Goal: Task Accomplishment & Management: Use online tool/utility

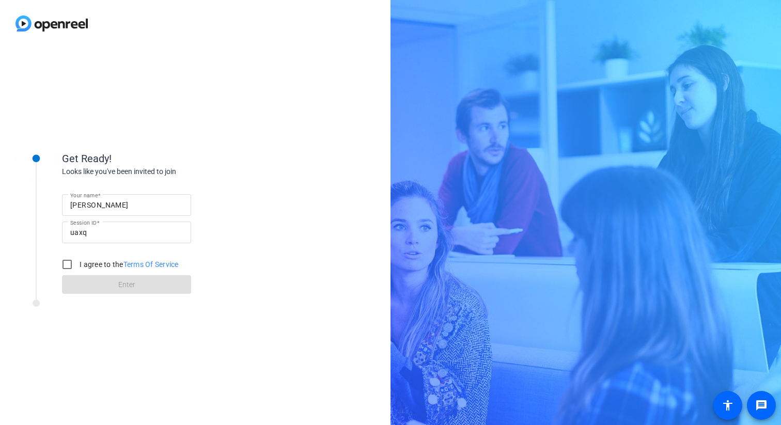
click at [175, 197] on div "[PERSON_NAME]" at bounding box center [126, 205] width 113 height 22
click at [153, 205] on input "Misty Davis" at bounding box center [126, 205] width 113 height 12
click at [151, 205] on input "Misty Davis" at bounding box center [126, 205] width 113 height 12
type input "M"
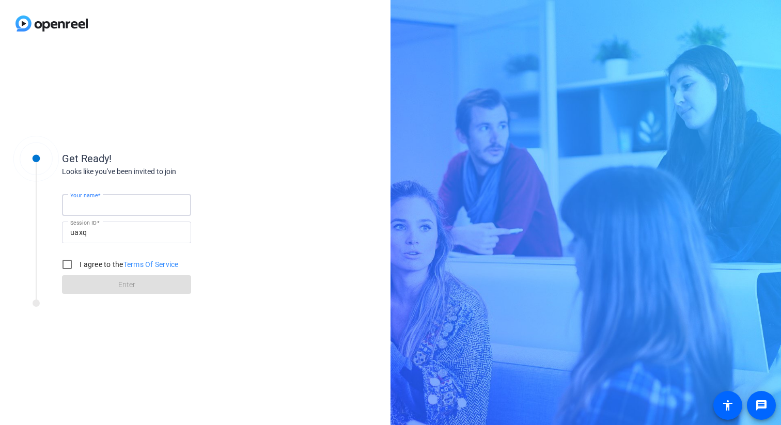
click at [151, 205] on input "Your name" at bounding box center [126, 205] width 113 height 12
type input "[PERSON_NAME] | Cengage"
click at [67, 266] on input "I agree to the Terms Of Service" at bounding box center [67, 264] width 21 height 21
checkbox input "true"
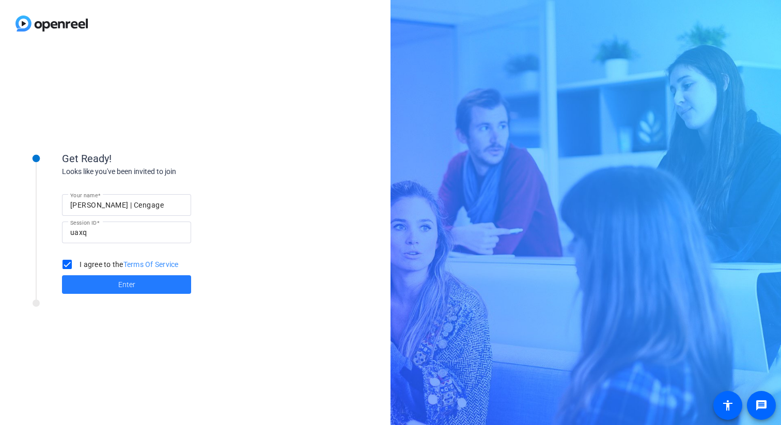
click at [69, 285] on span at bounding box center [126, 284] width 129 height 25
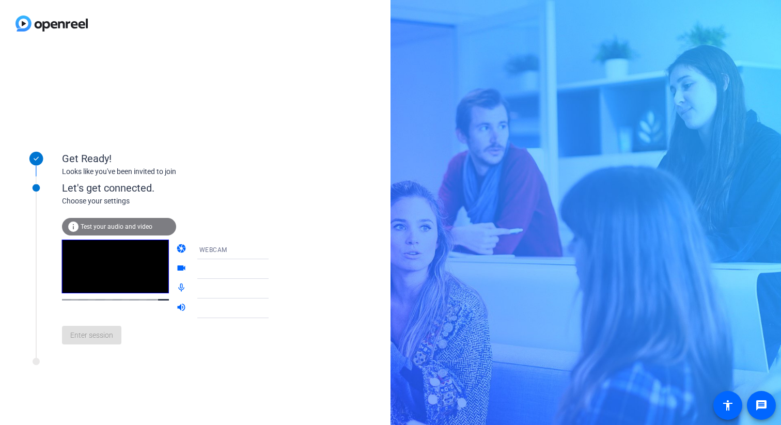
click at [218, 274] on mat-form-field at bounding box center [240, 269] width 99 height 20
click at [255, 271] on mat-form-field at bounding box center [240, 269] width 99 height 20
click at [260, 269] on div at bounding box center [240, 264] width 99 height 11
click at [129, 230] on div "info Test your audio and video" at bounding box center [119, 227] width 114 height 18
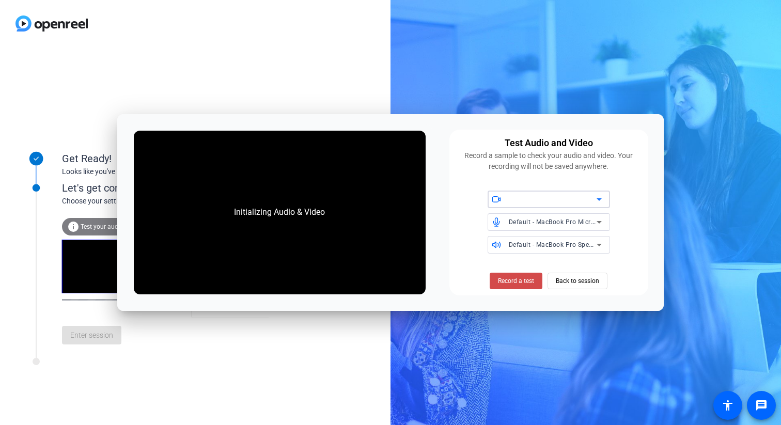
click at [522, 280] on span "Record a test" at bounding box center [516, 280] width 36 height 9
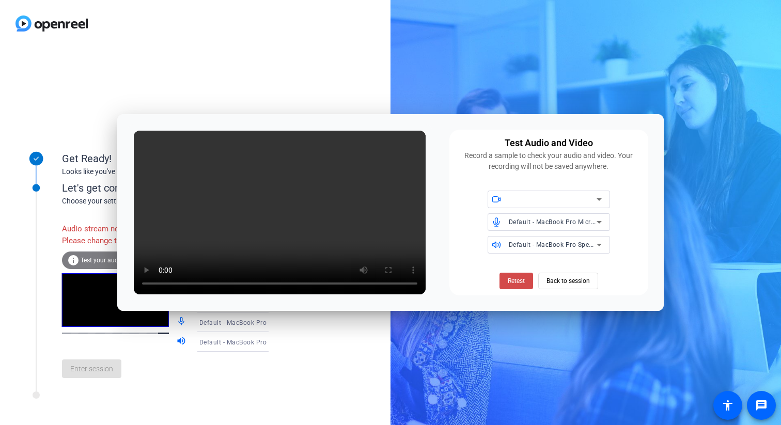
click at [520, 284] on span "Retest" at bounding box center [516, 280] width 17 height 9
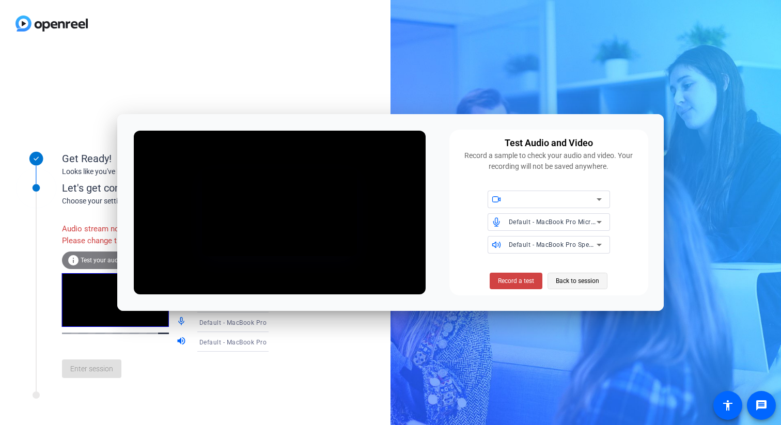
click at [555, 286] on span at bounding box center [577, 281] width 59 height 25
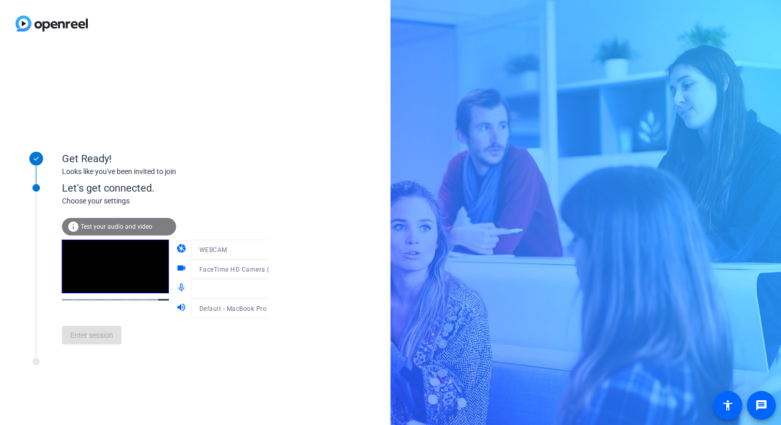
click at [254, 290] on mat-form-field at bounding box center [240, 289] width 99 height 20
click at [259, 290] on mat-form-field at bounding box center [240, 289] width 99 height 20
click at [108, 334] on div "Enter session" at bounding box center [176, 335] width 228 height 34
click at [243, 327] on div at bounding box center [240, 323] width 99 height 11
click at [227, 304] on div at bounding box center [240, 304] width 99 height 11
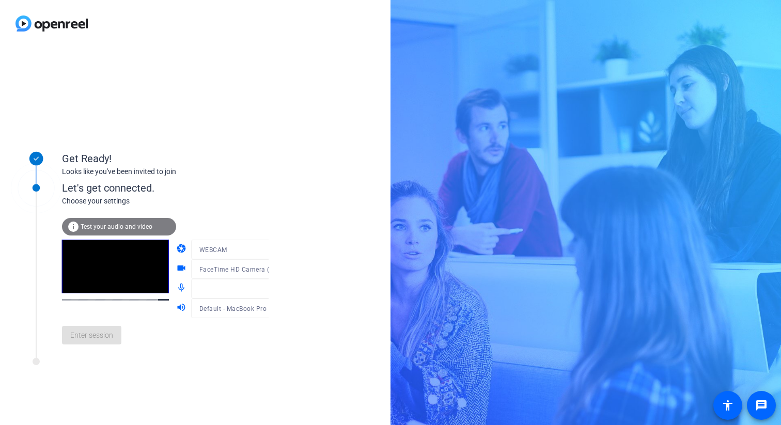
click at [224, 283] on div at bounding box center [240, 284] width 99 height 11
click at [225, 267] on div at bounding box center [240, 264] width 99 height 11
click at [142, 228] on span "Test your audio and video" at bounding box center [117, 226] width 72 height 7
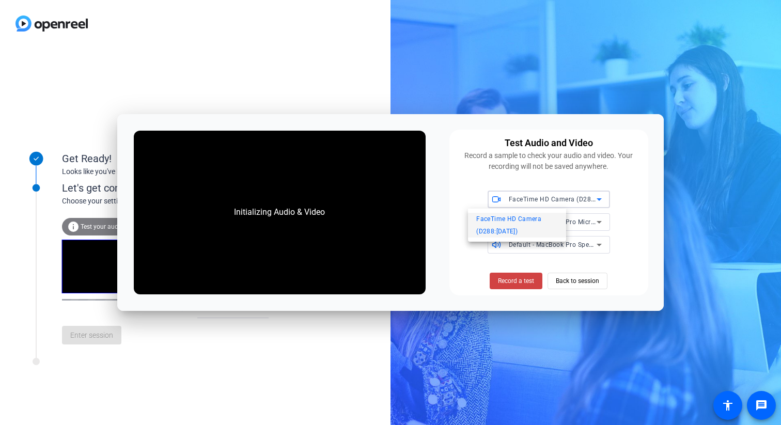
click at [594, 219] on div at bounding box center [390, 212] width 781 height 425
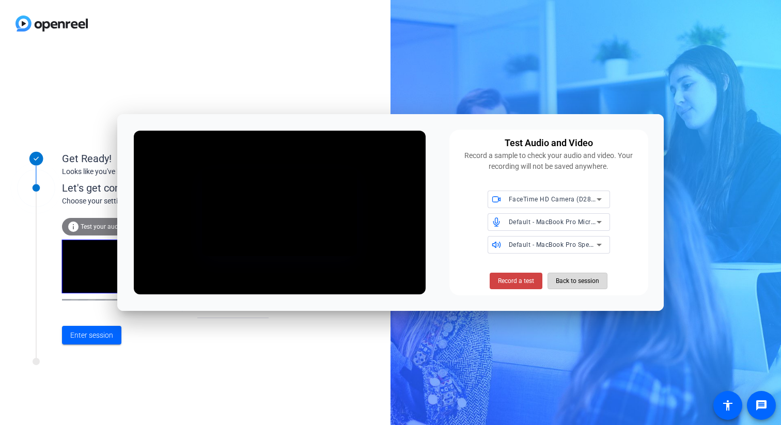
click at [562, 281] on span "Back to session" at bounding box center [577, 281] width 43 height 20
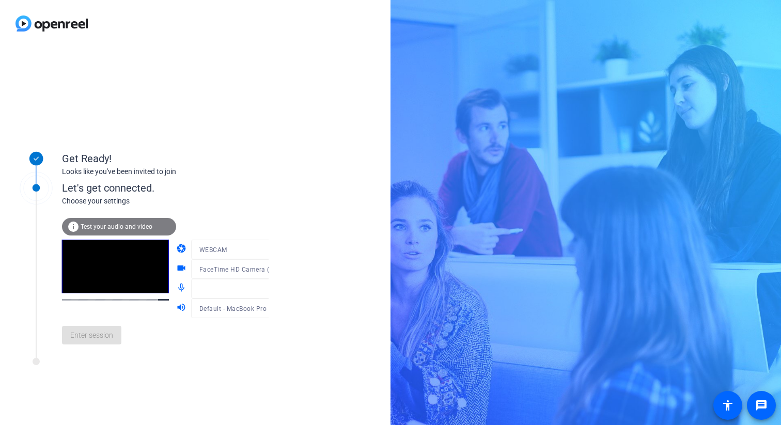
click at [231, 290] on div at bounding box center [240, 284] width 99 height 11
click at [271, 293] on div "Get Ready! Looks like you've been invited to join Let's get connected. Choose y…" at bounding box center [195, 236] width 391 height 378
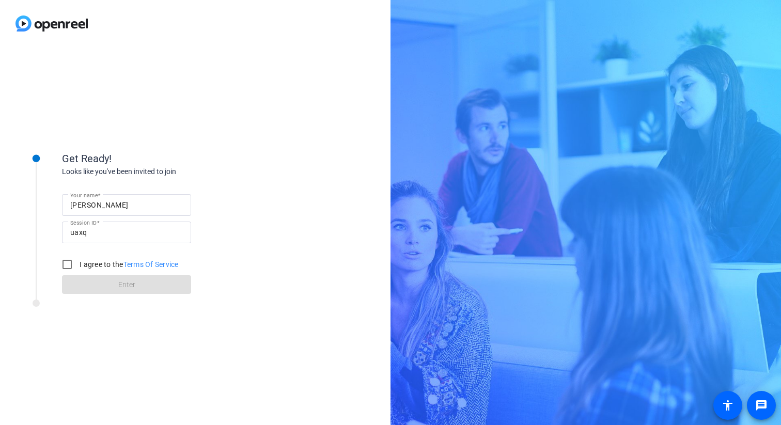
click at [136, 200] on input "Misty Davis" at bounding box center [126, 205] width 113 height 12
click at [136, 200] on input "[PERSON_NAME]" at bounding box center [126, 205] width 113 height 12
type input "M"
click at [135, 200] on input "Your name" at bounding box center [126, 205] width 113 height 12
type input "[PERSON_NAME] | Cengage"
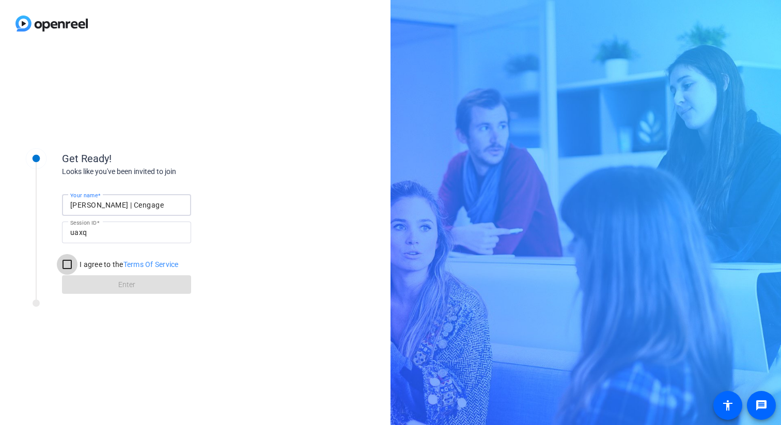
click at [67, 266] on input "I agree to the Terms Of Service" at bounding box center [67, 264] width 21 height 21
checkbox input "true"
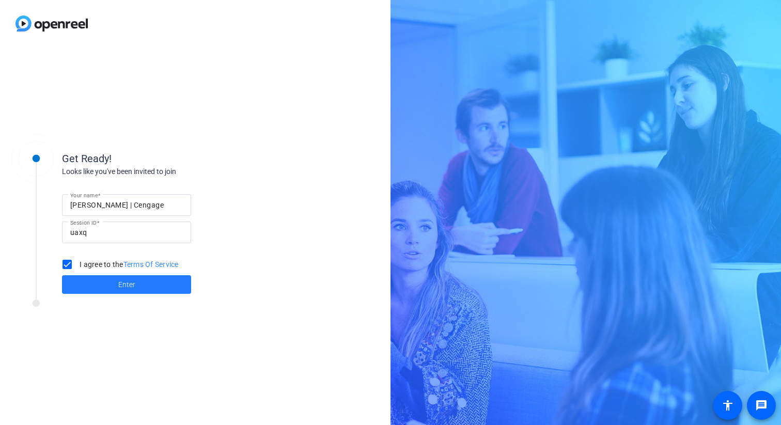
click at [70, 285] on span at bounding box center [126, 284] width 129 height 25
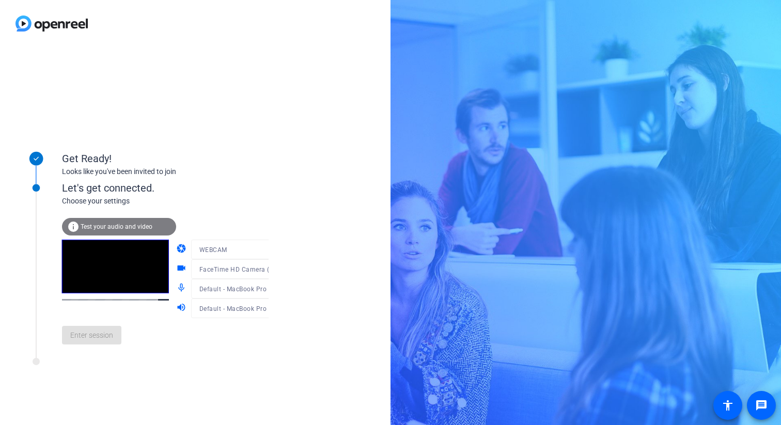
click at [103, 328] on div "Enter session" at bounding box center [176, 335] width 228 height 34
click at [95, 345] on div "Enter session" at bounding box center [176, 335] width 228 height 34
click at [115, 229] on span "Test your audio and video" at bounding box center [117, 226] width 72 height 7
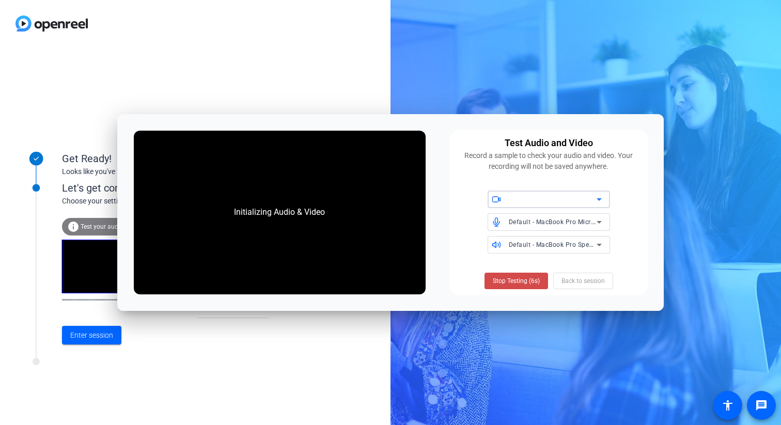
click at [525, 278] on span "Stop Testing (6s)" at bounding box center [516, 280] width 47 height 9
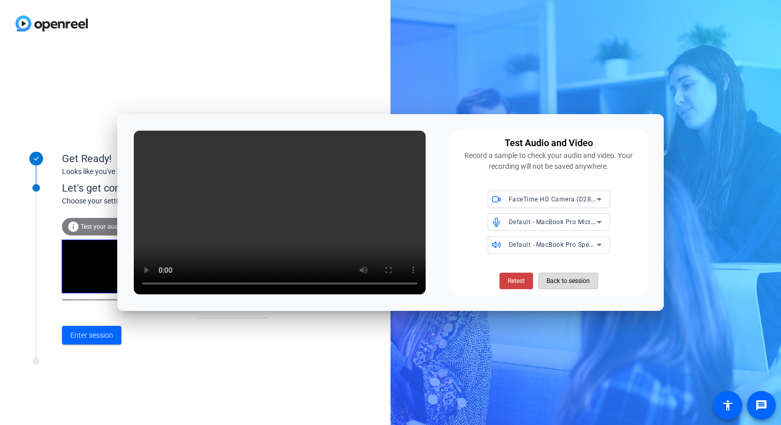
click at [547, 283] on span "Back to session" at bounding box center [568, 281] width 43 height 20
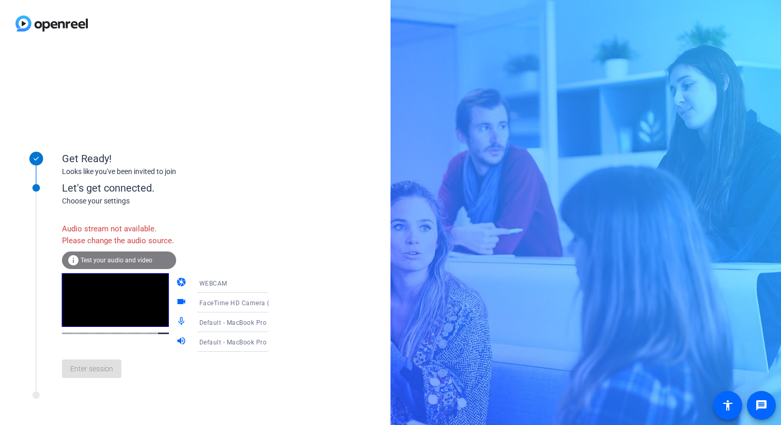
click at [276, 344] on icon at bounding box center [278, 342] width 5 height 3
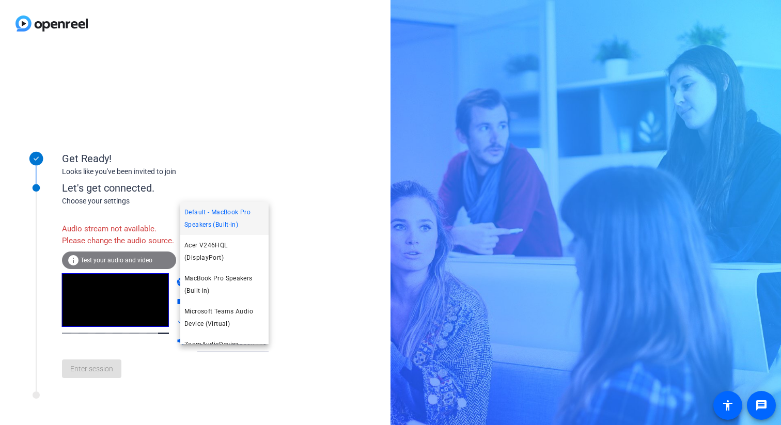
click at [236, 213] on span "Default - MacBook Pro Speakers (Built-in)" at bounding box center [224, 218] width 80 height 25
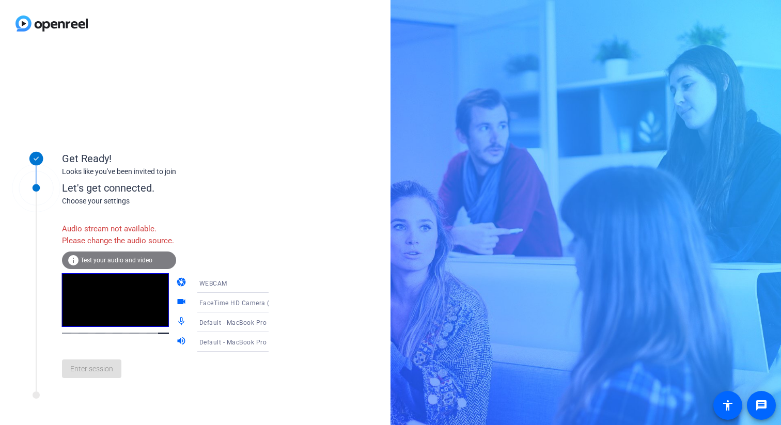
click at [249, 349] on div "Default - MacBook Pro Speakers (Built-in)" at bounding box center [237, 342] width 77 height 13
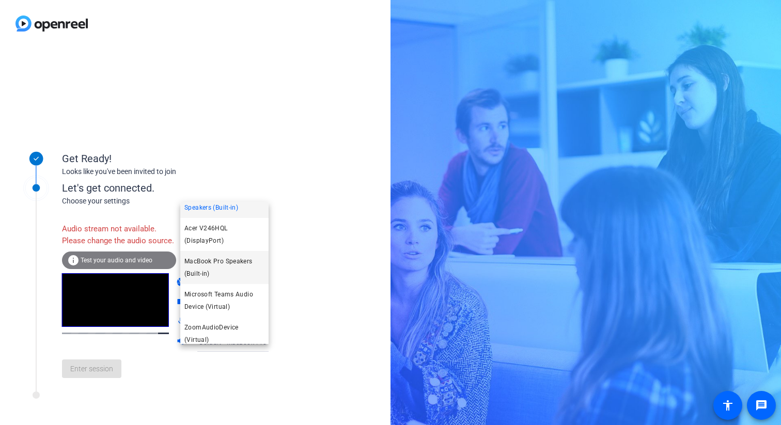
scroll to position [23, 0]
click at [234, 264] on span "MacBook Pro Speakers (Built-in)" at bounding box center [224, 261] width 80 height 25
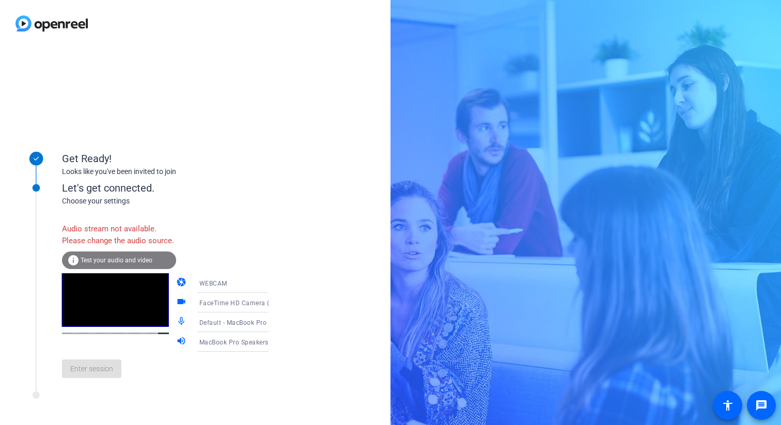
click at [225, 327] on span "Default - MacBook Pro Microphone (Built-in)" at bounding box center [265, 322] width 133 height 8
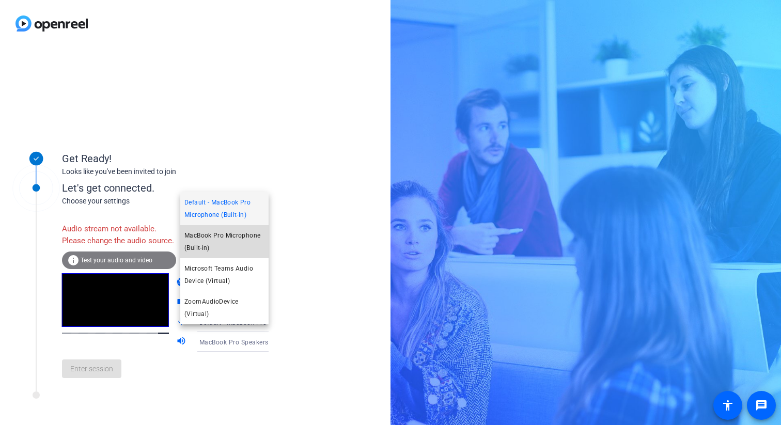
click at [240, 248] on span "MacBook Pro Microphone (Built-in)" at bounding box center [224, 241] width 80 height 25
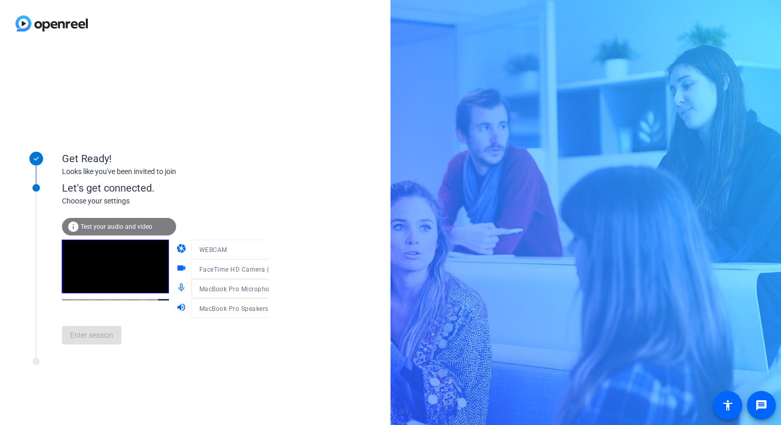
click at [240, 248] on mat-form-field "WEBCAM" at bounding box center [240, 250] width 99 height 20
click at [240, 266] on div at bounding box center [240, 264] width 99 height 11
click at [120, 333] on div "Enter session" at bounding box center [176, 335] width 228 height 34
click at [103, 333] on div "Enter session" at bounding box center [176, 335] width 228 height 34
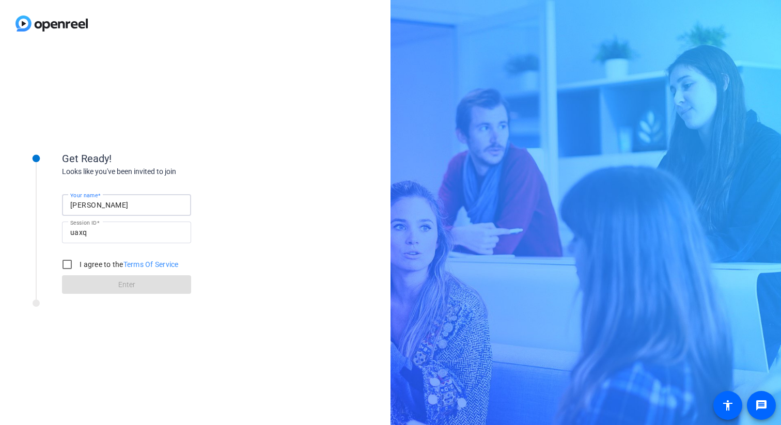
click at [147, 206] on input "[PERSON_NAME]" at bounding box center [126, 205] width 113 height 12
click at [143, 205] on input "Your name" at bounding box center [126, 205] width 113 height 12
type input "Isaac | Cengage"
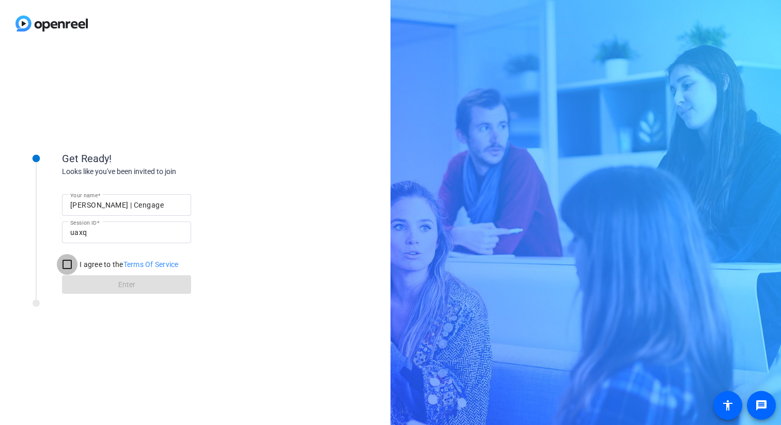
click at [68, 263] on input "I agree to the Terms Of Service" at bounding box center [67, 264] width 21 height 21
checkbox input "true"
click at [72, 276] on span at bounding box center [126, 284] width 129 height 25
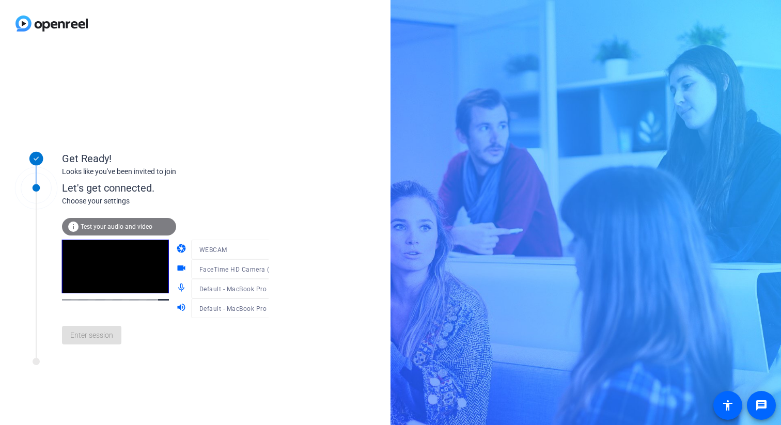
click at [87, 357] on div "Let's get connected. Choose your settings info Test your audio and video camera…" at bounding box center [139, 260] width 258 height 196
click at [231, 267] on div at bounding box center [240, 264] width 99 height 11
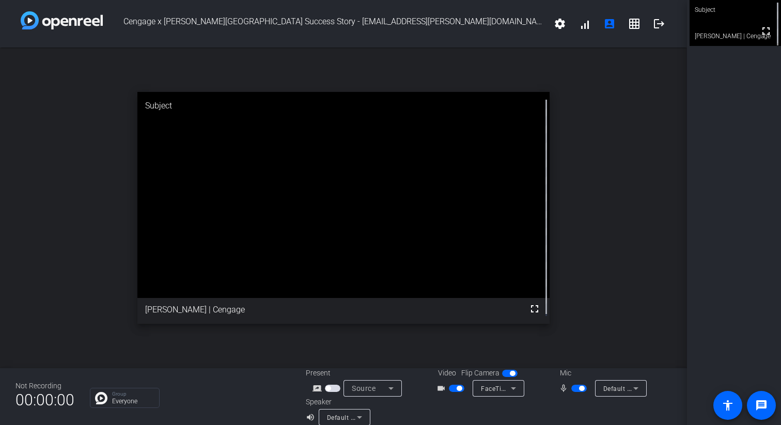
click at [622, 392] on span "Default - MacBook Pro Microphone (Built-in)" at bounding box center [669, 388] width 133 height 8
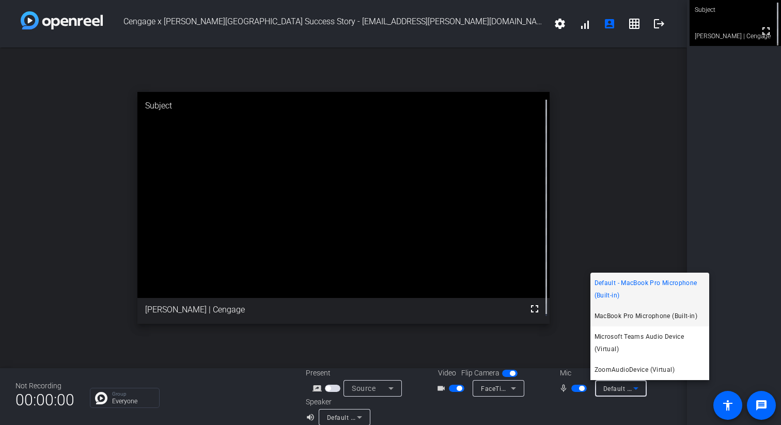
click at [635, 322] on span "MacBook Pro Microphone (Built-in)" at bounding box center [646, 316] width 103 height 12
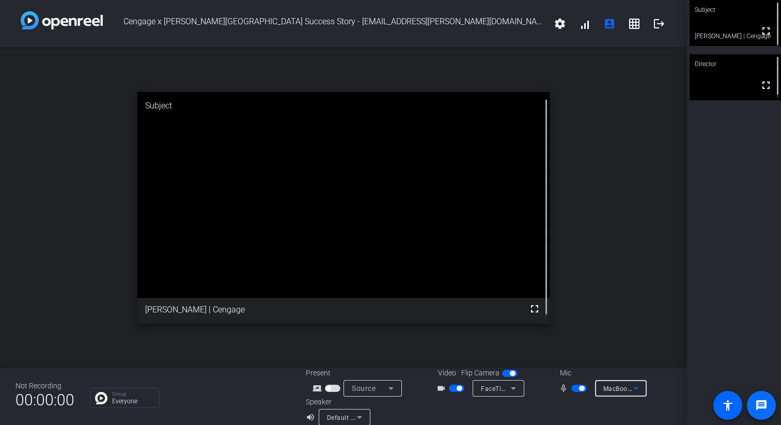
click at [760, 396] on span at bounding box center [761, 405] width 25 height 25
click at [759, 401] on mat-icon "message" at bounding box center [761, 405] width 12 height 12
